Goal: Information Seeking & Learning: Check status

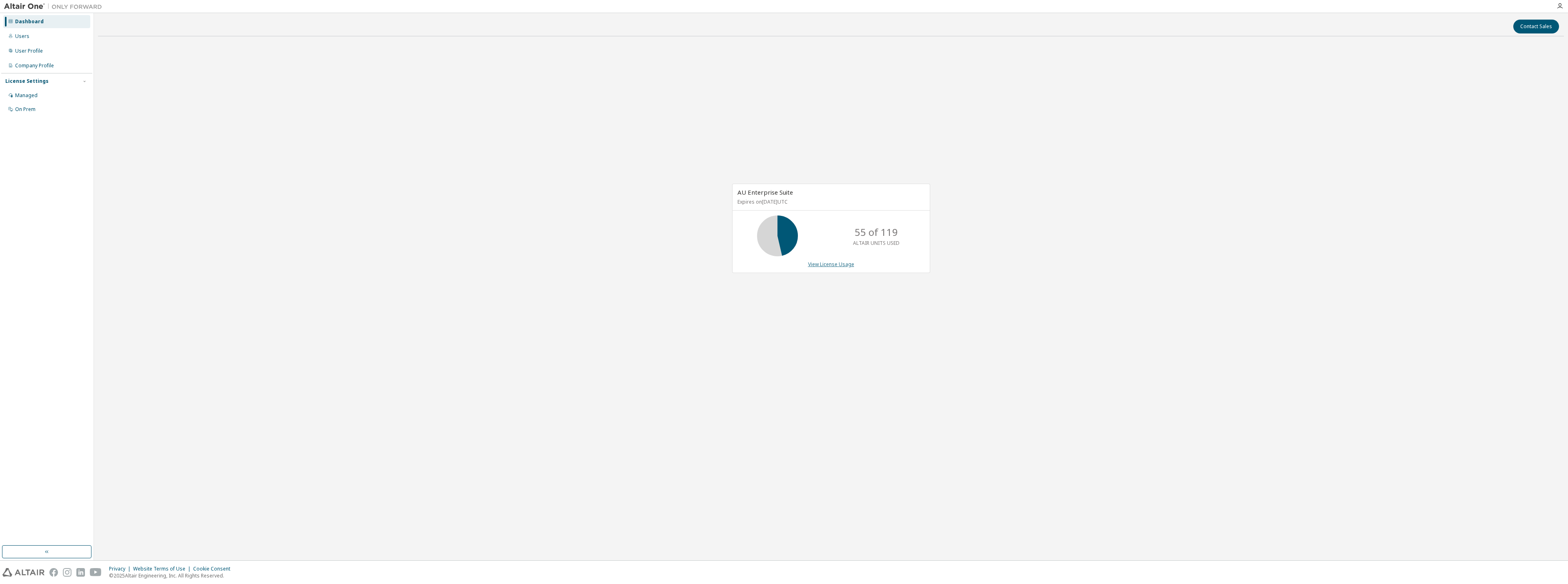
click at [843, 263] on link "View License Usage" at bounding box center [831, 264] width 46 height 7
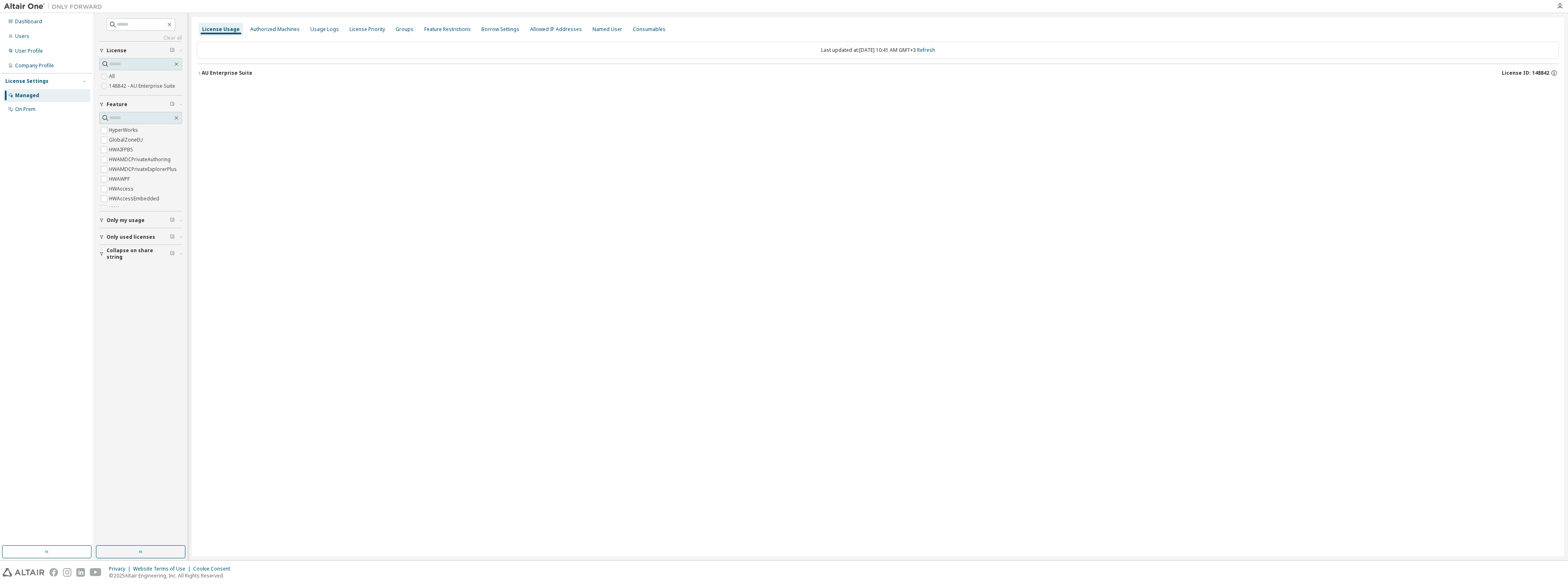
click at [219, 74] on div "AU Enterprise Suite" at bounding box center [226, 73] width 51 height 7
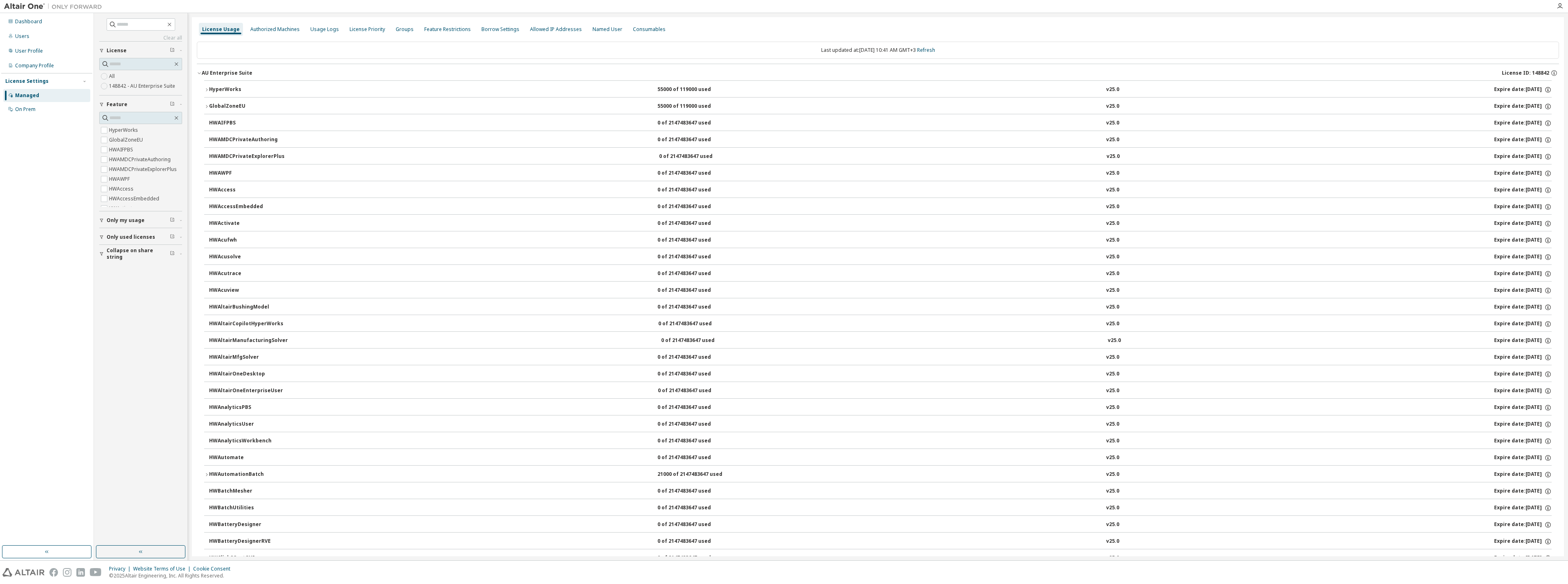
click at [226, 88] on div "HyperWorks" at bounding box center [245, 90] width 74 height 7
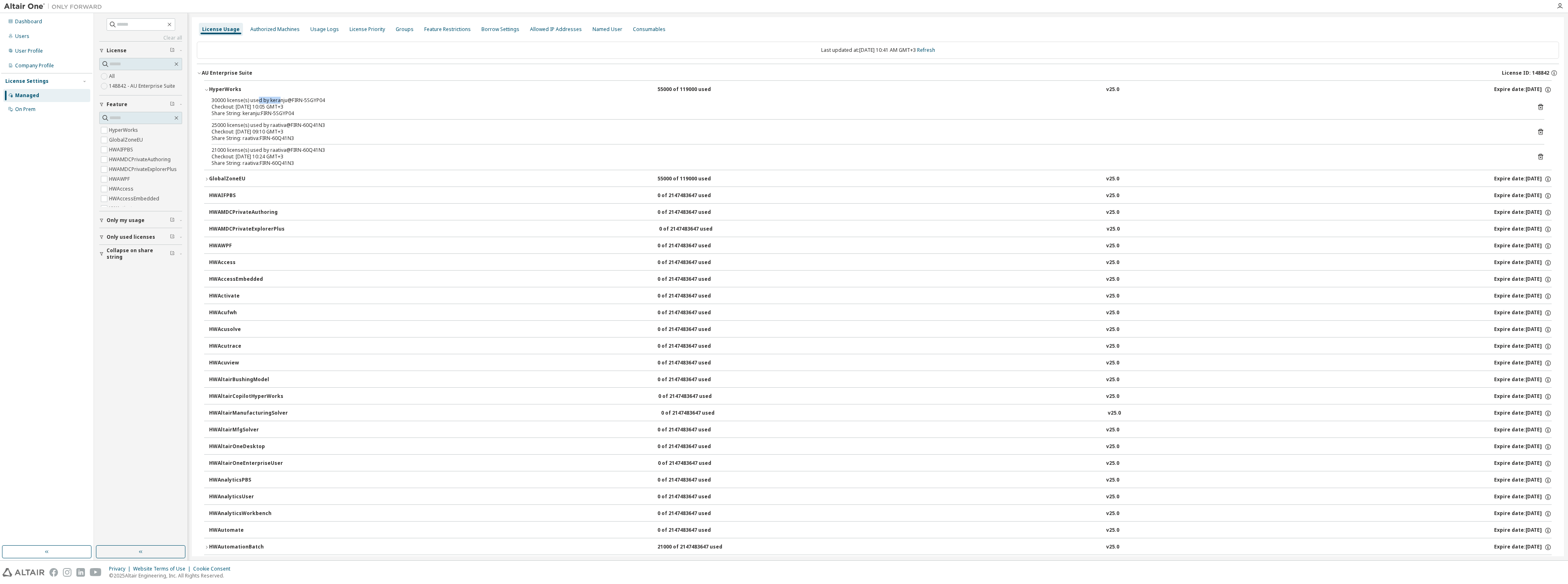
drag, startPoint x: 276, startPoint y: 102, endPoint x: 257, endPoint y: 101, distance: 19.0
click at [257, 101] on div "30000 license(s) used by keranju@FIRN-5SGYP04" at bounding box center [867, 100] width 1313 height 7
drag, startPoint x: 272, startPoint y: 147, endPoint x: 292, endPoint y: 148, distance: 20.0
click at [292, 148] on div "21000 license(s) used by raativa@FIRN-60Q41N3" at bounding box center [867, 150] width 1313 height 7
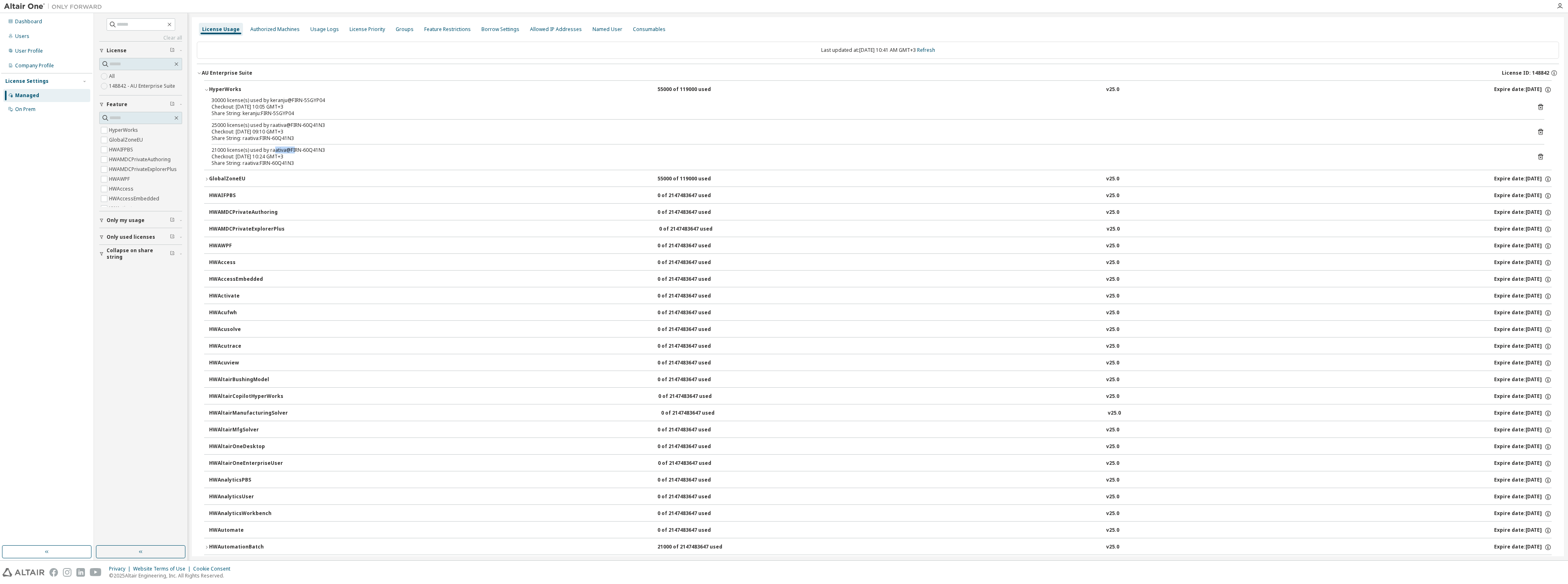
click at [292, 148] on div "21000 license(s) used by raativa@FIRN-60Q41N3" at bounding box center [867, 150] width 1313 height 7
drag, startPoint x: 292, startPoint y: 148, endPoint x: 254, endPoint y: 142, distance: 38.5
click at [254, 142] on div "30000 license(s) used by keranju@FIRN-5SGYP04 Checkout: 2025-09-08 10:05 GMT+3 …" at bounding box center [878, 133] width 1348 height 72
click at [38, 23] on div "Dashboard" at bounding box center [29, 21] width 27 height 7
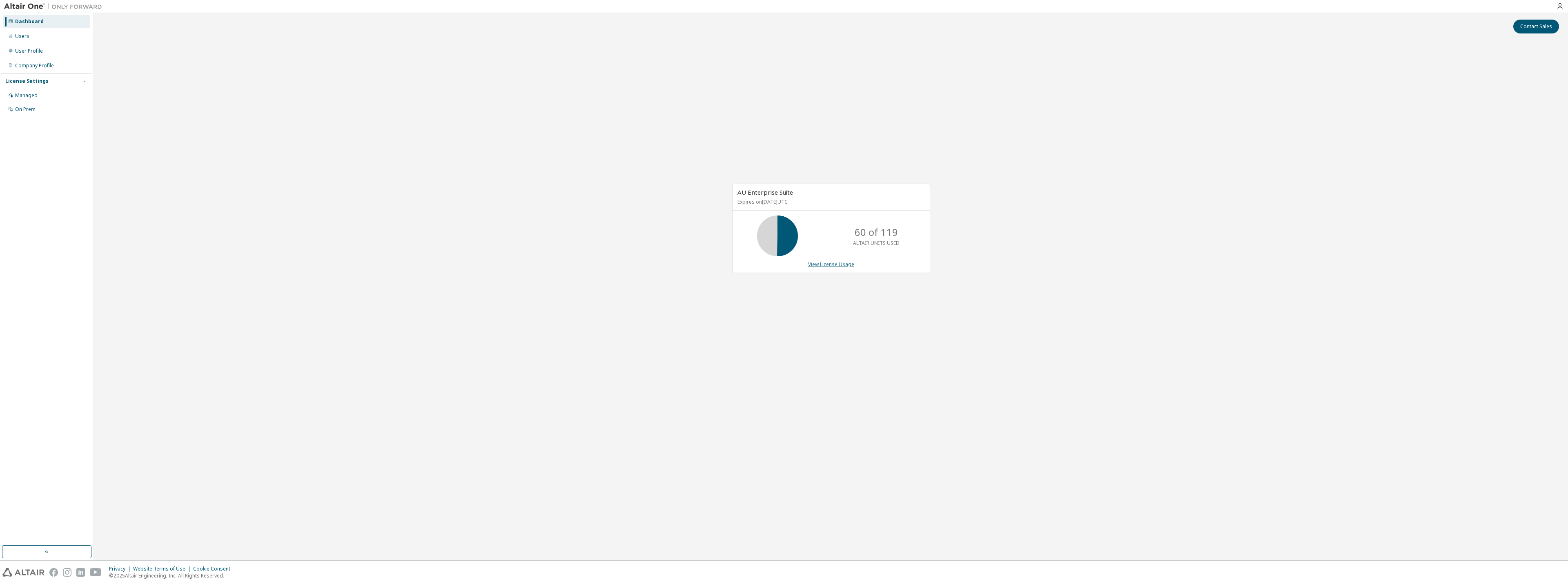
click at [826, 262] on link "View License Usage" at bounding box center [831, 264] width 46 height 7
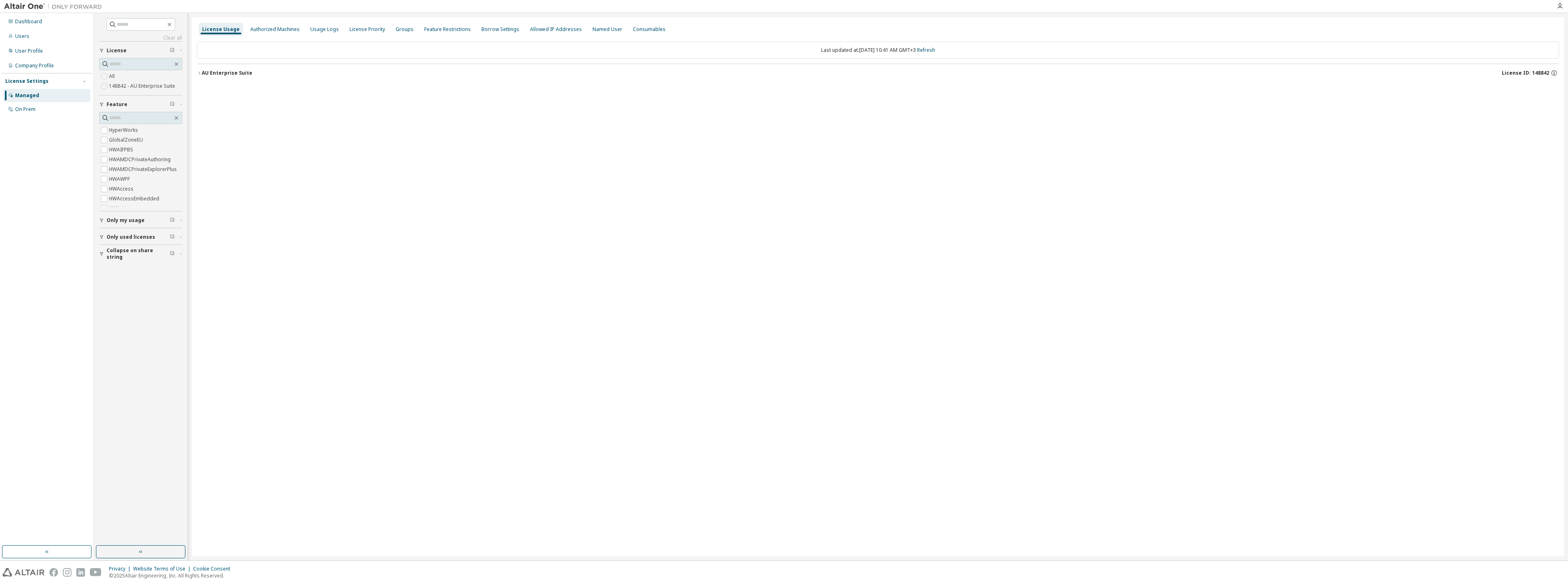
click at [204, 72] on div "AU Enterprise Suite" at bounding box center [226, 73] width 51 height 7
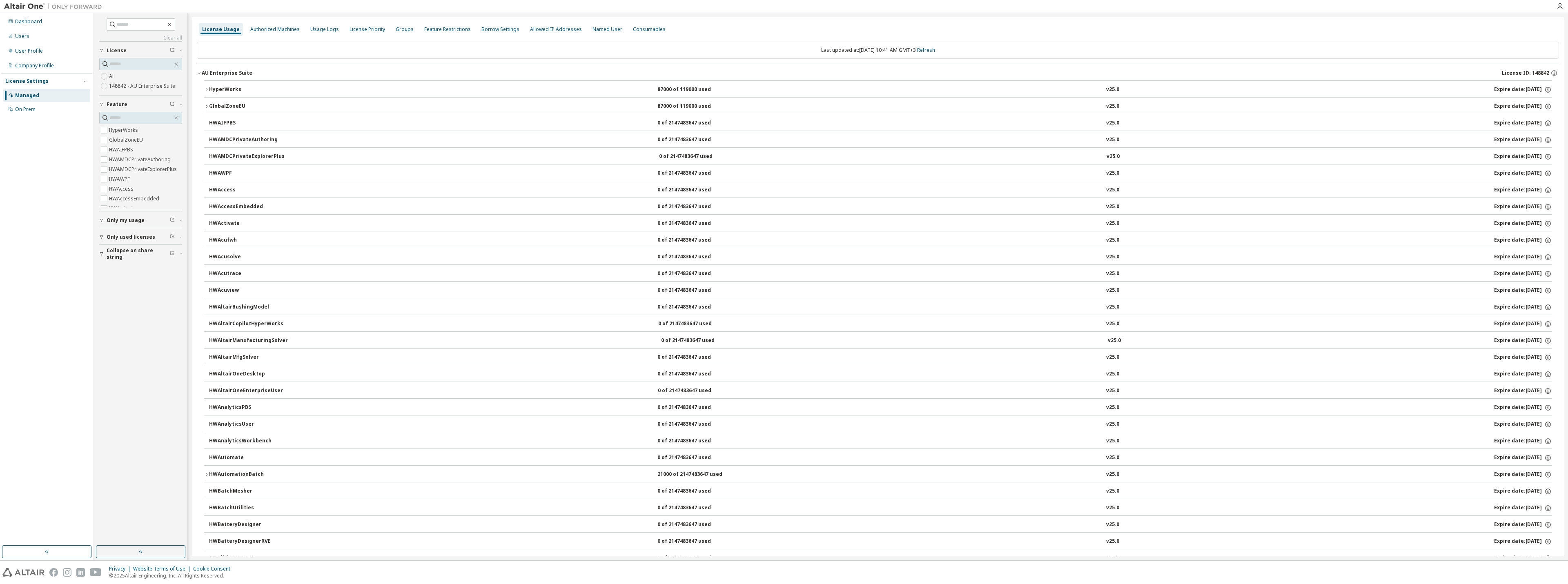
click at [230, 89] on div "HyperWorks" at bounding box center [245, 90] width 74 height 7
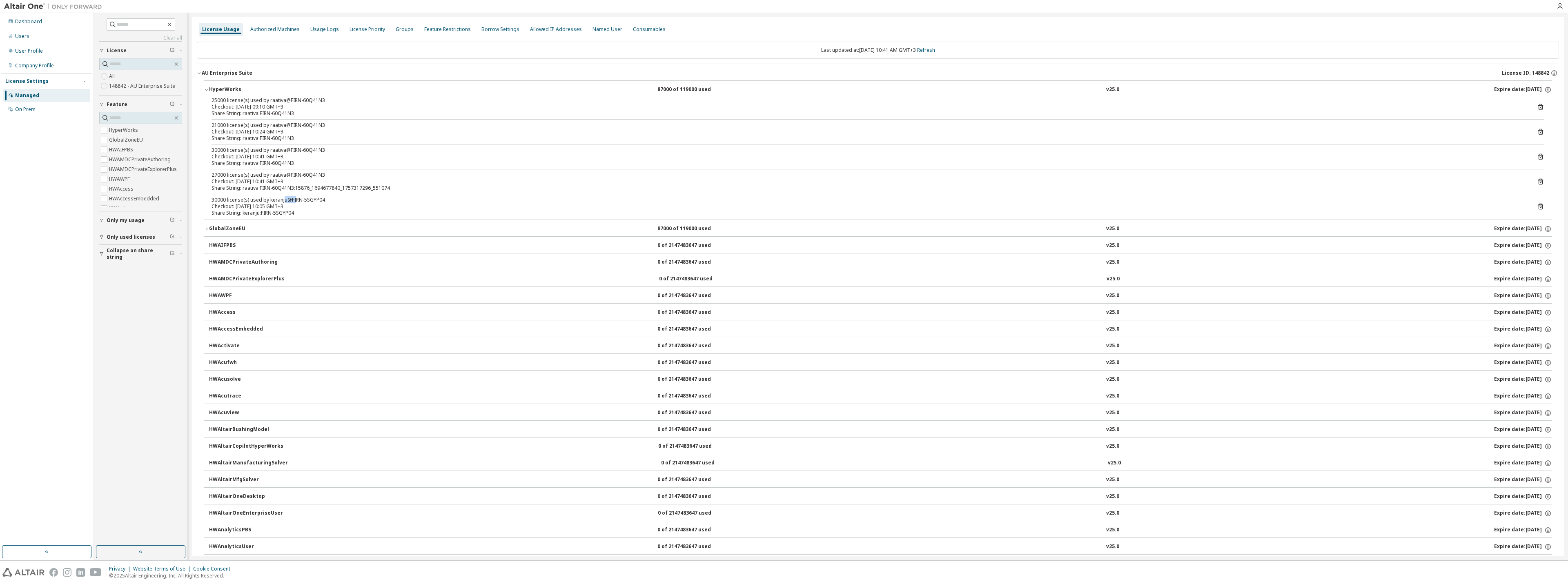
drag, startPoint x: 287, startPoint y: 202, endPoint x: 296, endPoint y: 203, distance: 9.1
click at [296, 203] on div "30000 license(s) used by keranju@FIRN-5SGYP04" at bounding box center [867, 200] width 1313 height 7
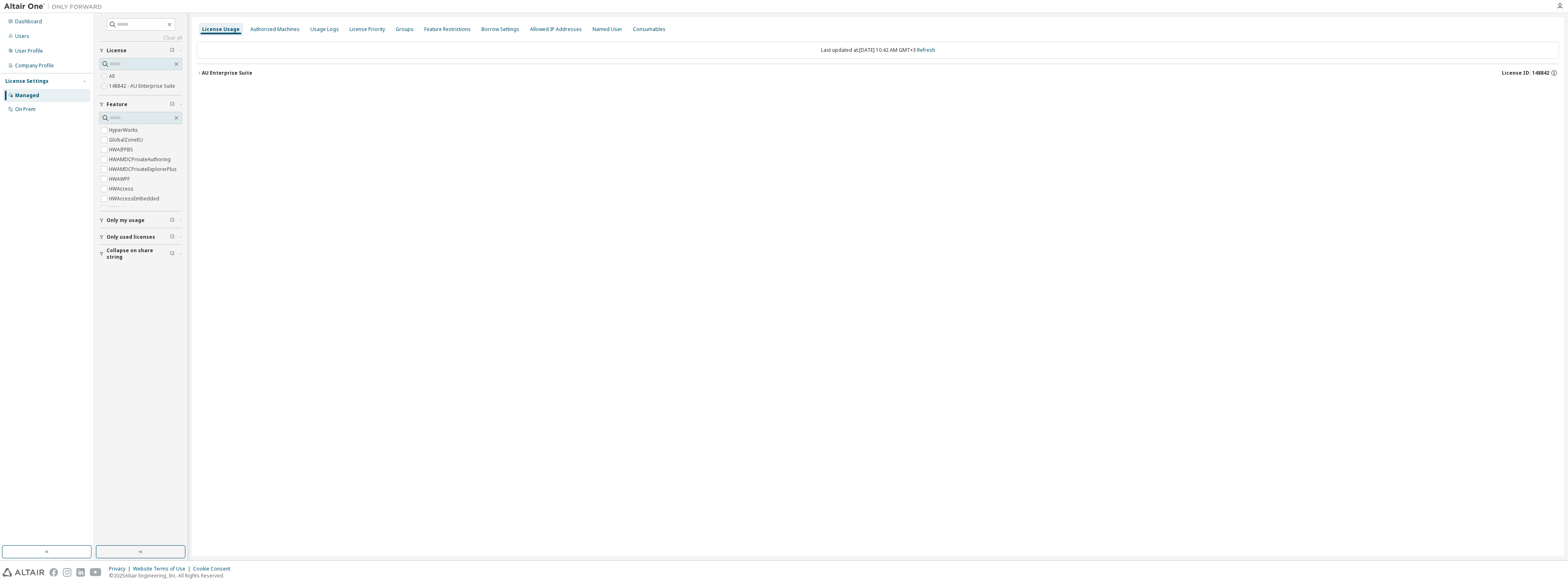
click at [231, 73] on div "AU Enterprise Suite" at bounding box center [226, 73] width 51 height 7
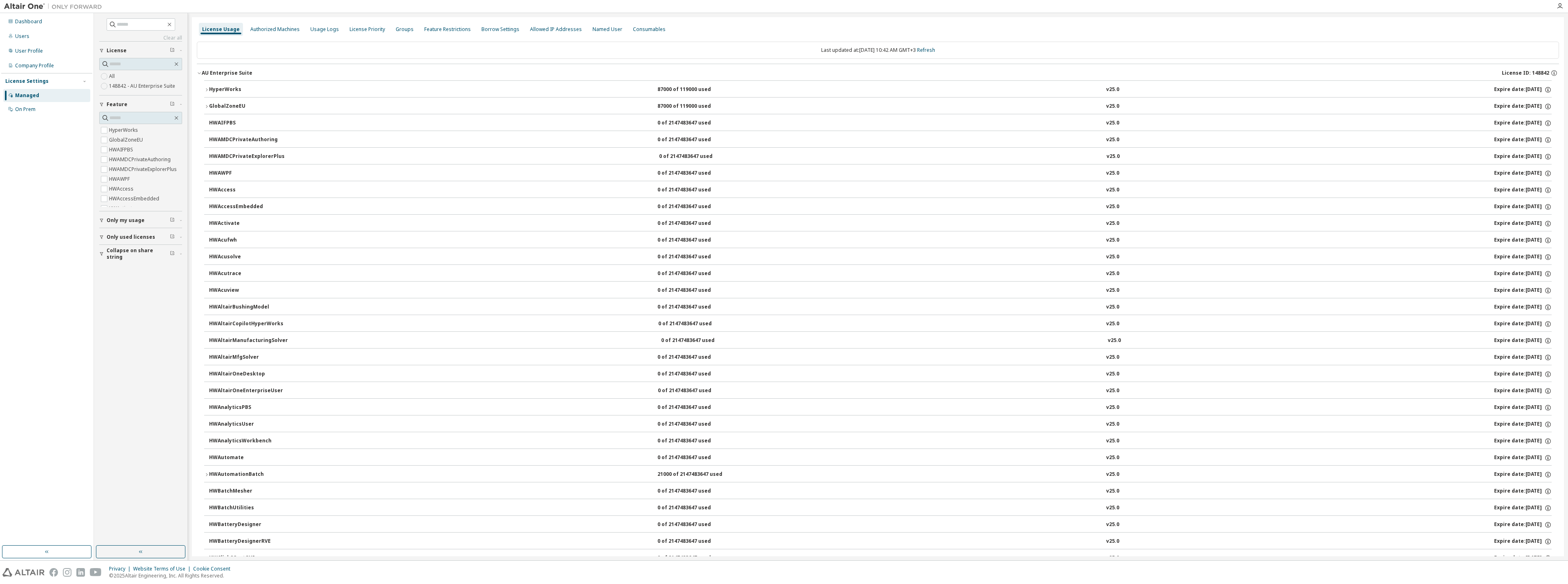
click at [240, 91] on div "HyperWorks" at bounding box center [245, 90] width 74 height 7
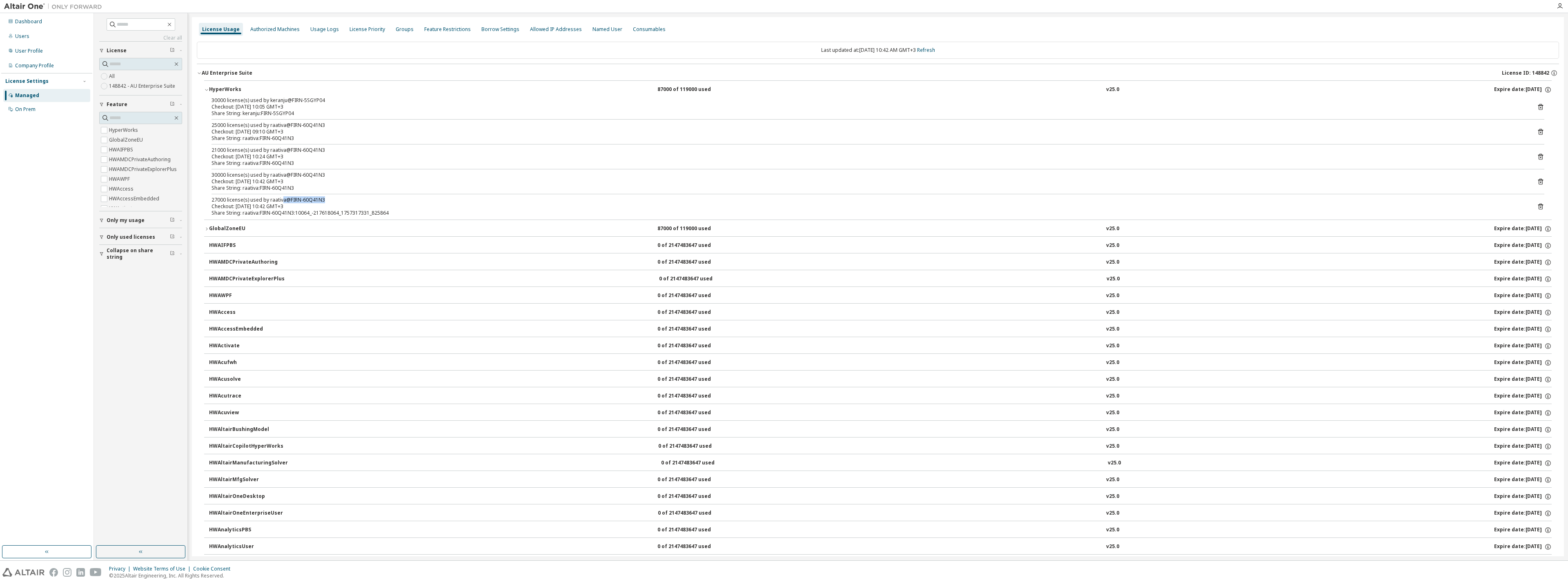
drag, startPoint x: 289, startPoint y: 200, endPoint x: 323, endPoint y: 200, distance: 34.0
click at [323, 200] on div "27000 license(s) used by raativa@FIRN-60Q41N3" at bounding box center [867, 200] width 1313 height 7
drag, startPoint x: 314, startPoint y: 183, endPoint x: 301, endPoint y: 107, distance: 77.1
click at [301, 107] on div "30000 license(s) used by keranju@FIRN-5SGYP04 Checkout: 2025-09-08 10:05 GMT+3 …" at bounding box center [878, 158] width 1348 height 122
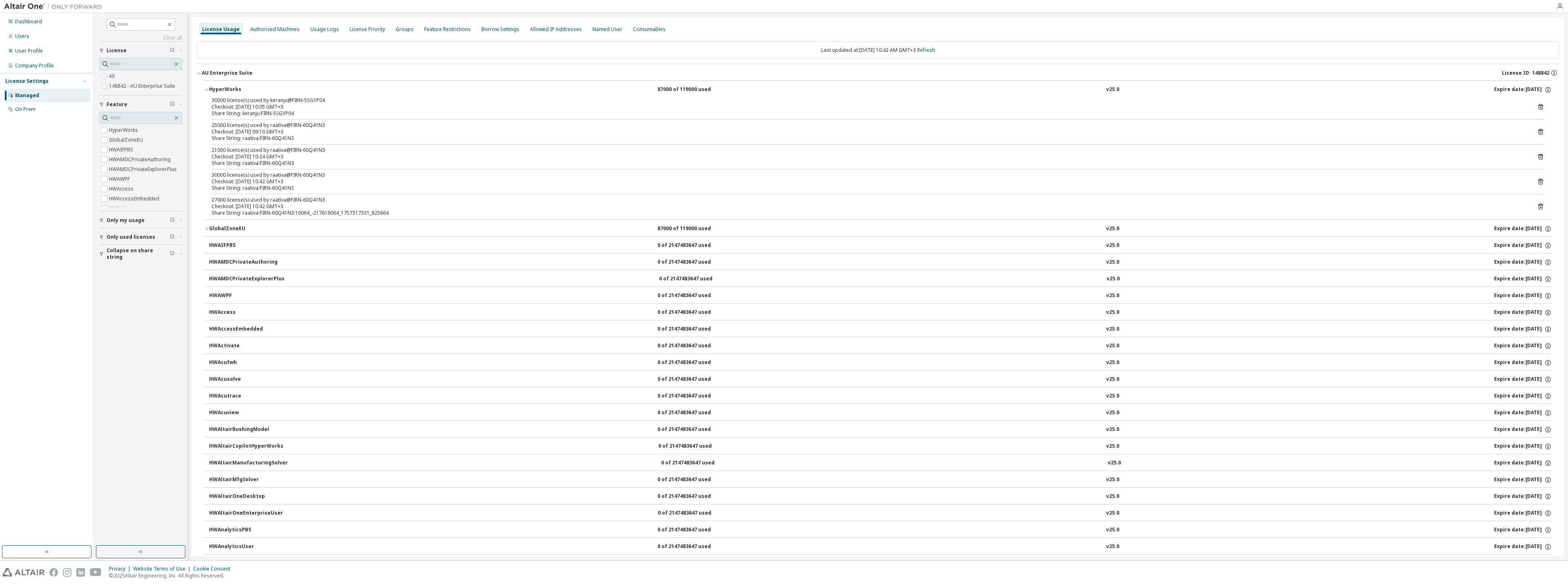
click at [301, 107] on div "Checkout: [DATE] 10:05 GMT+3" at bounding box center [867, 106] width 1313 height 7
drag, startPoint x: 302, startPoint y: 113, endPoint x: 325, endPoint y: 192, distance: 82.3
click at [325, 192] on div "30000 license(s) used by keranju@FIRN-5SGYP04 Checkout: 2025-09-08 10:05 GMT+3 …" at bounding box center [878, 158] width 1348 height 122
drag, startPoint x: 324, startPoint y: 196, endPoint x: 317, endPoint y: 123, distance: 73.3
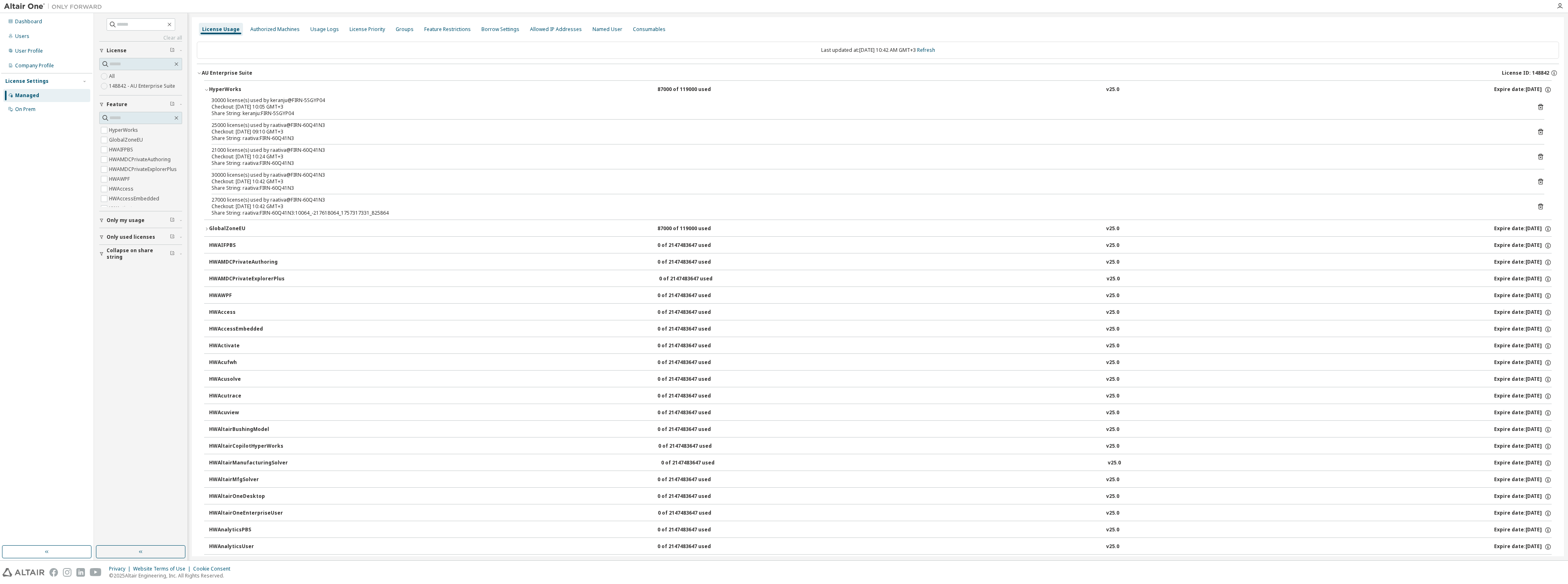
click at [317, 123] on div "30000 license(s) used by keranju@FIRN-5SGYP04 Checkout: 2025-09-08 10:05 GMT+3 …" at bounding box center [878, 158] width 1348 height 122
click at [317, 123] on div "25000 license(s) used by raativa@FIRN-60Q41N3" at bounding box center [867, 125] width 1313 height 7
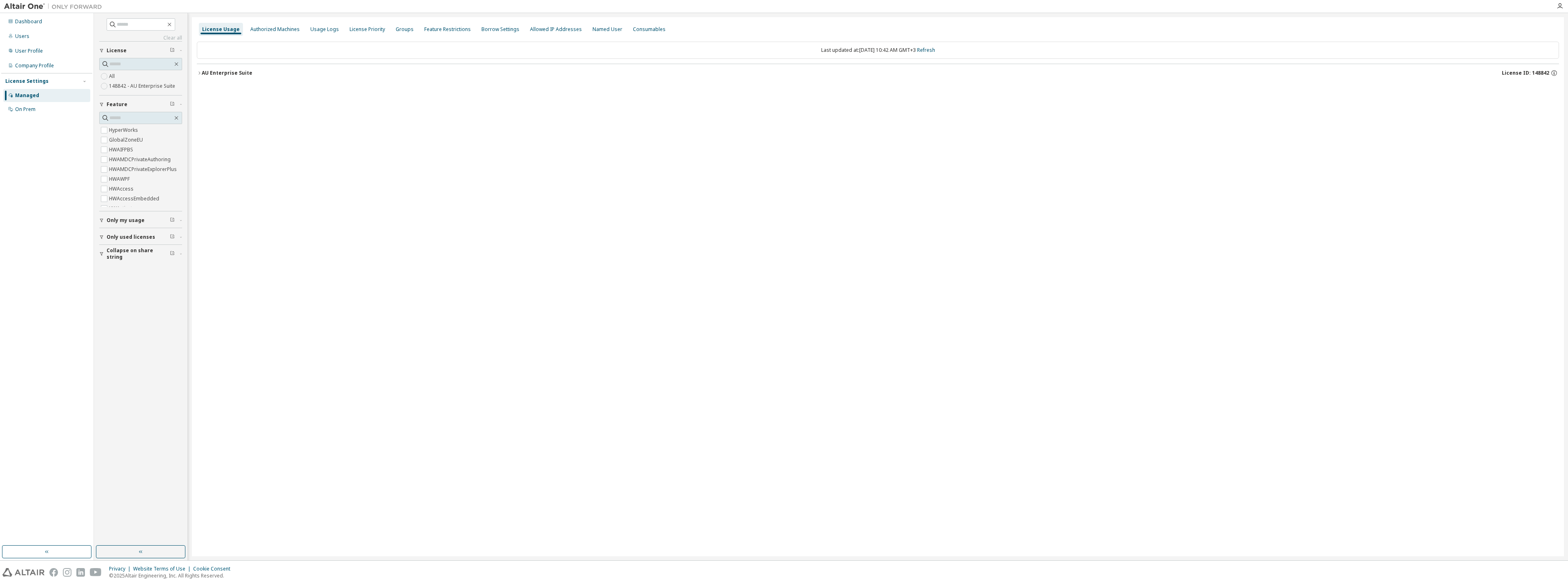
click at [234, 75] on div "AU Enterprise Suite" at bounding box center [226, 73] width 51 height 7
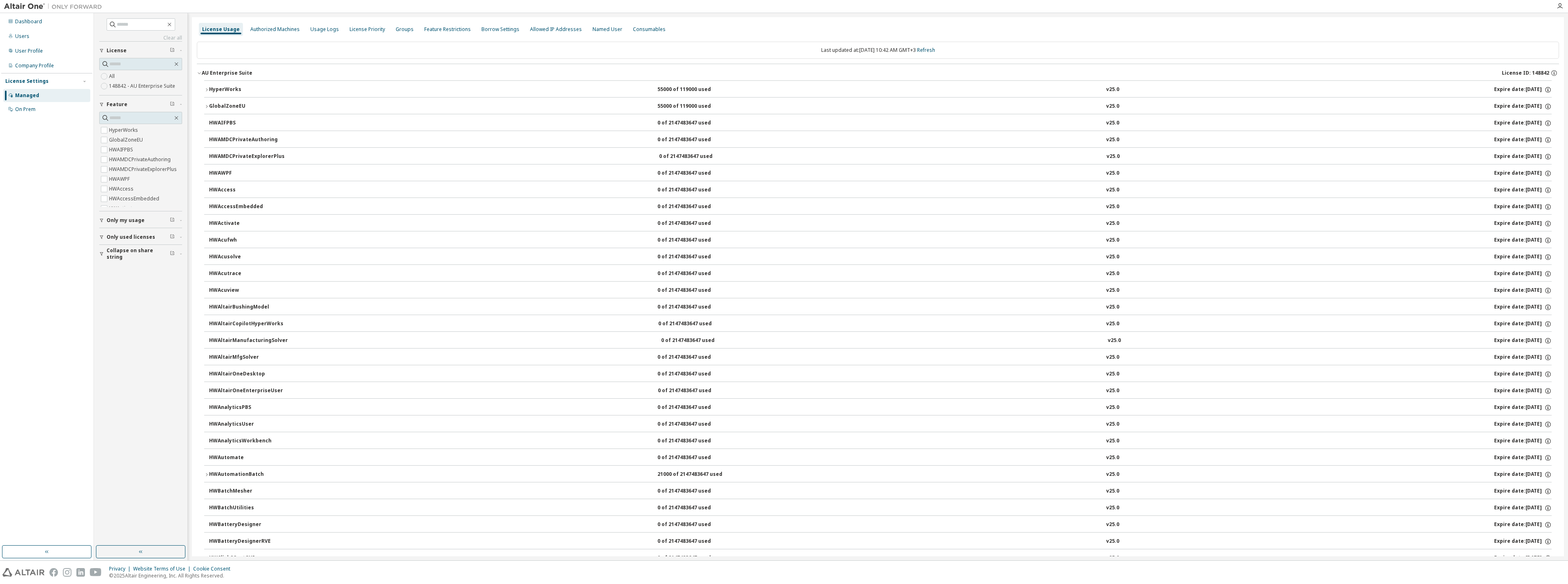
click at [243, 90] on div "HyperWorks" at bounding box center [245, 90] width 74 height 7
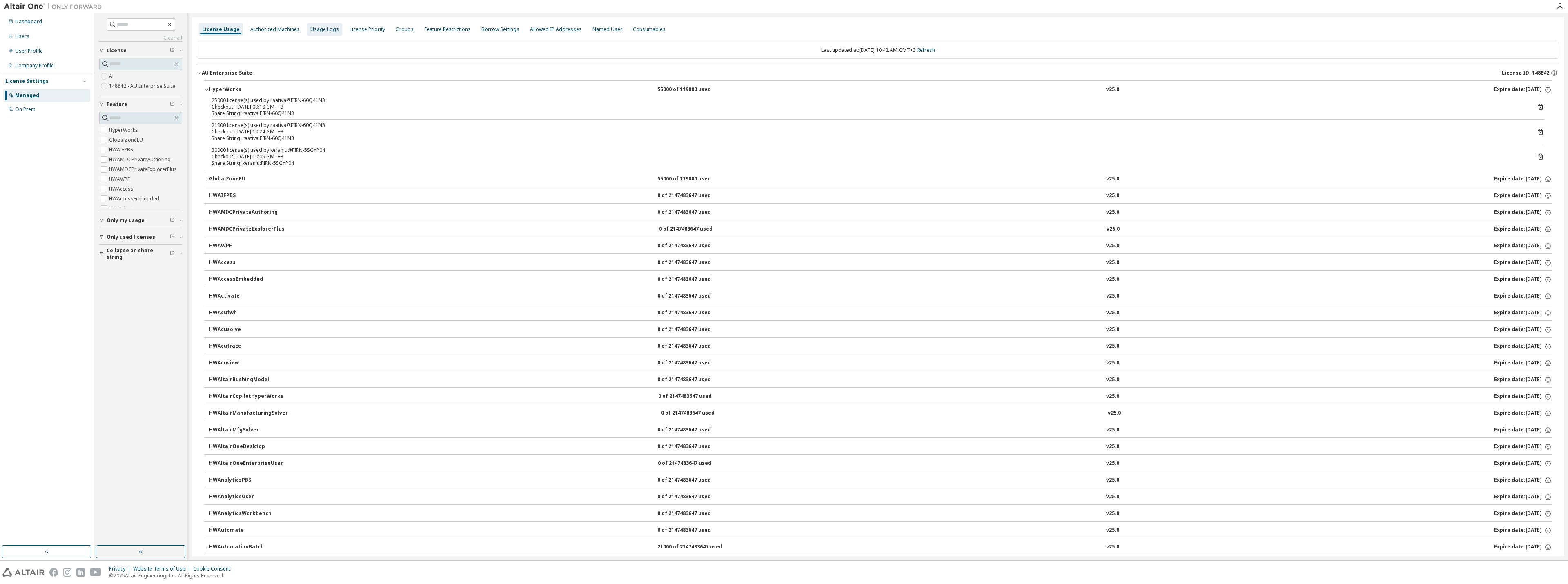
click at [322, 30] on div "Usage Logs" at bounding box center [324, 29] width 29 height 7
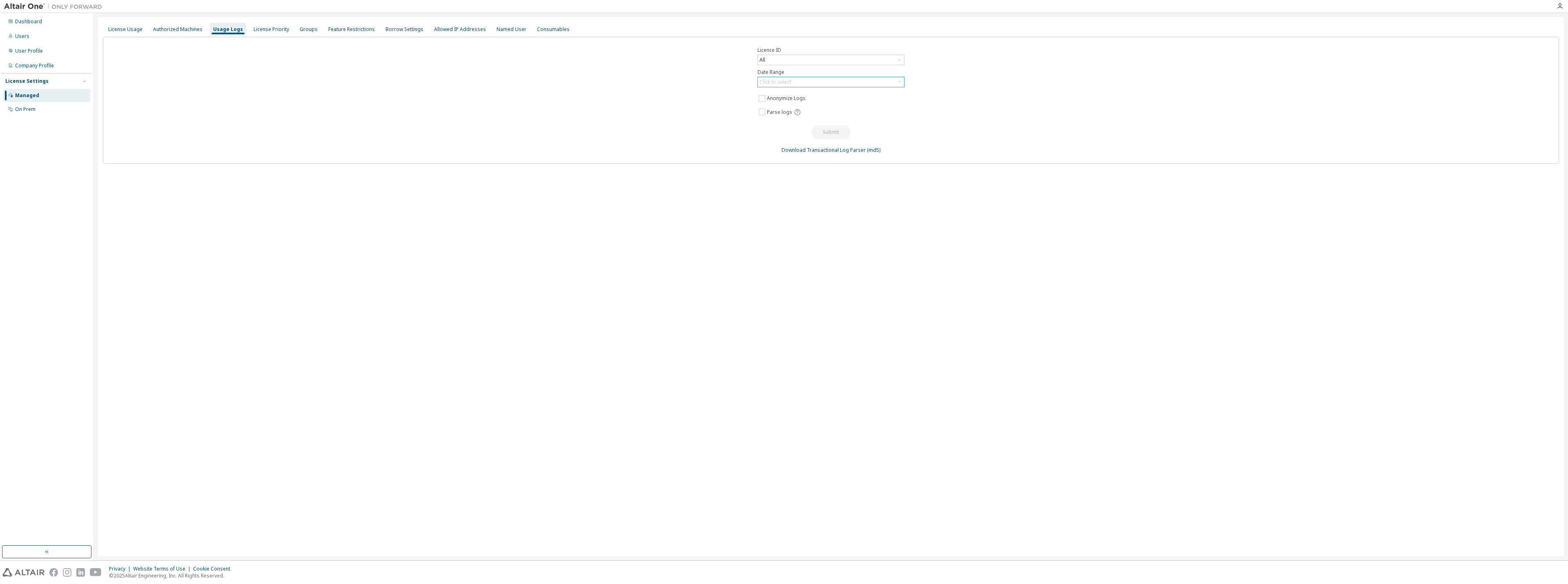
click at [787, 81] on div "Click to select" at bounding box center [775, 82] width 32 height 7
click at [822, 106] on li "Last 30 days" at bounding box center [830, 105] width 144 height 10
click at [193, 27] on div "Authorized Machines" at bounding box center [178, 29] width 49 height 7
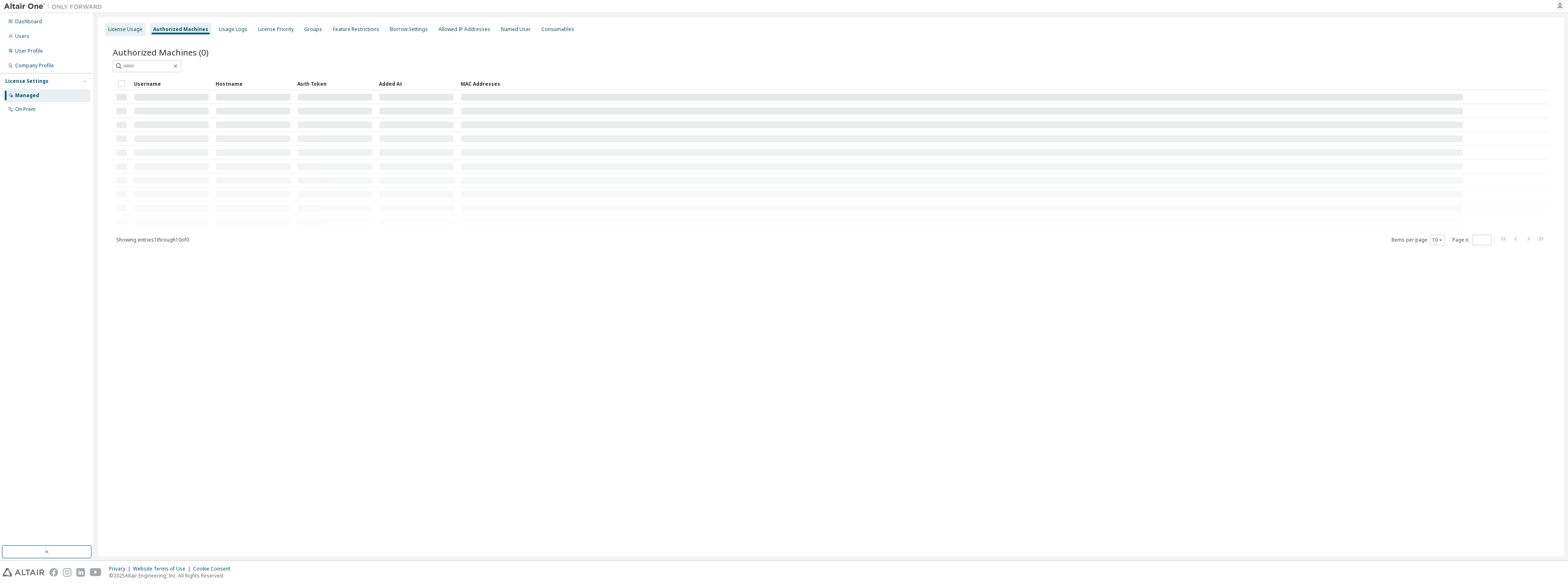
click at [130, 29] on div "License Usage" at bounding box center [125, 29] width 34 height 7
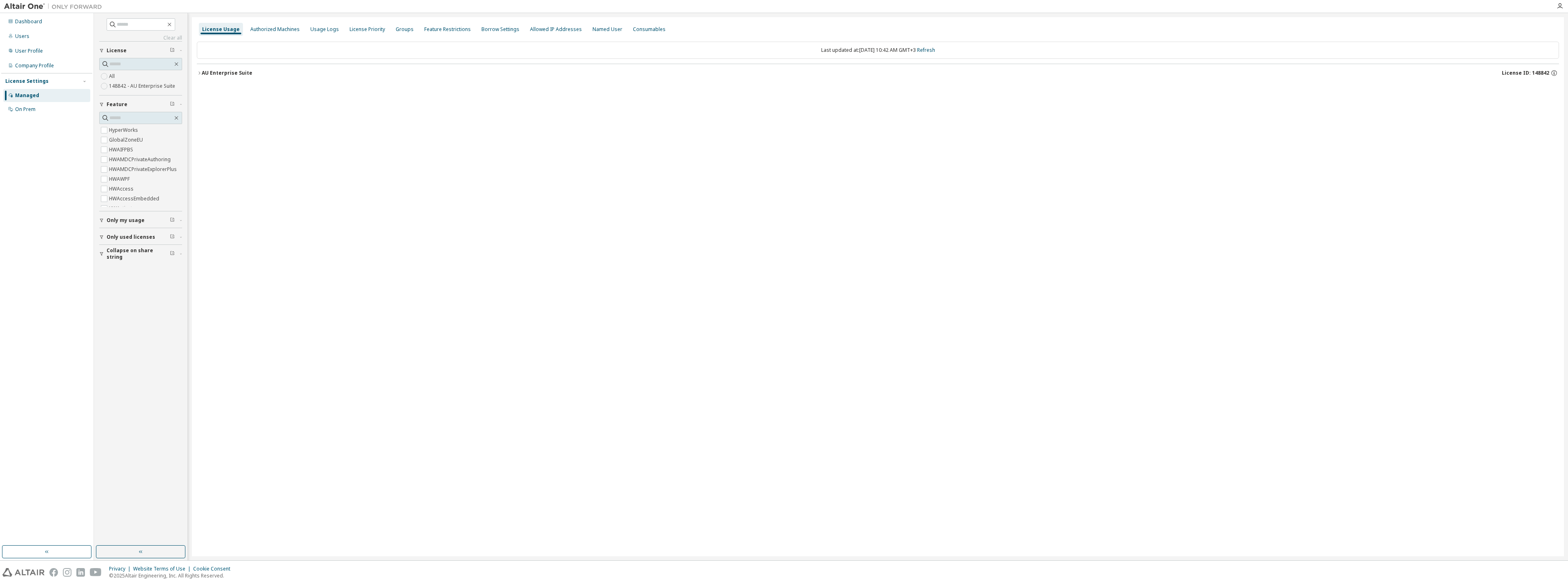
click at [223, 72] on div "AU Enterprise Suite" at bounding box center [226, 73] width 51 height 7
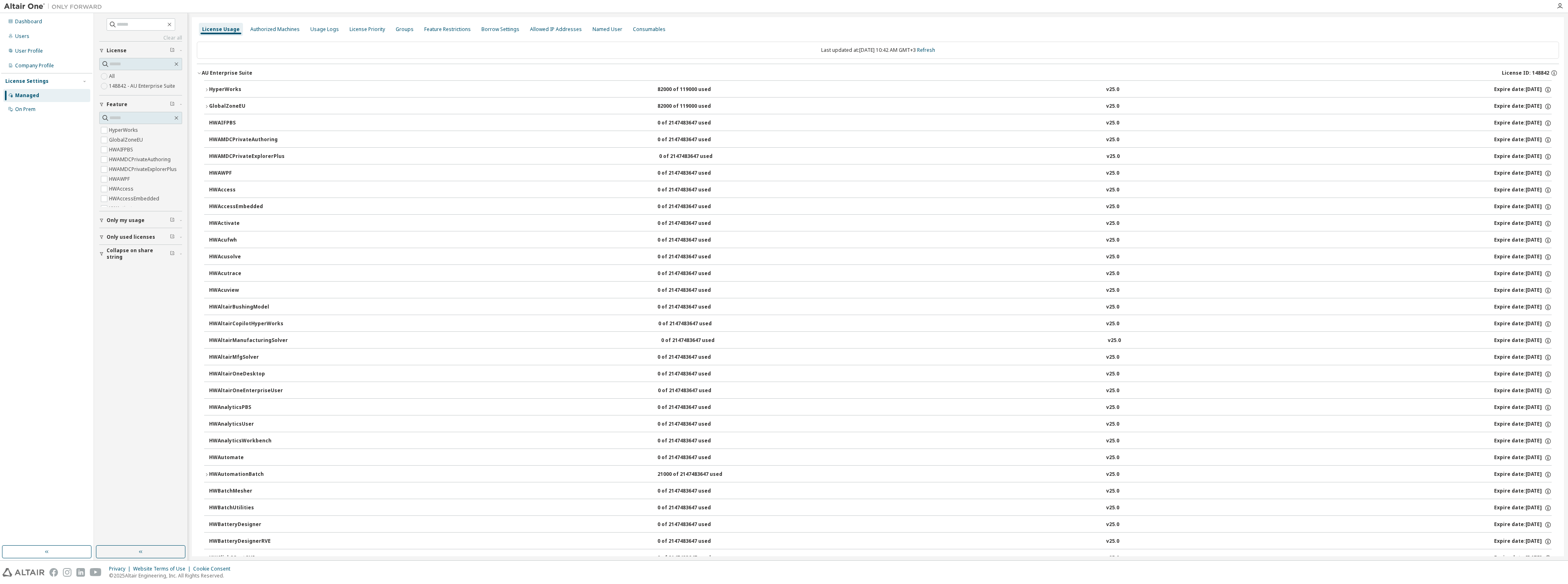
click at [245, 85] on button "HyperWorks 82000 of 119000 used v25.0 Expire date: [DATE]" at bounding box center [878, 90] width 1348 height 18
